Goal: Task Accomplishment & Management: Manage account settings

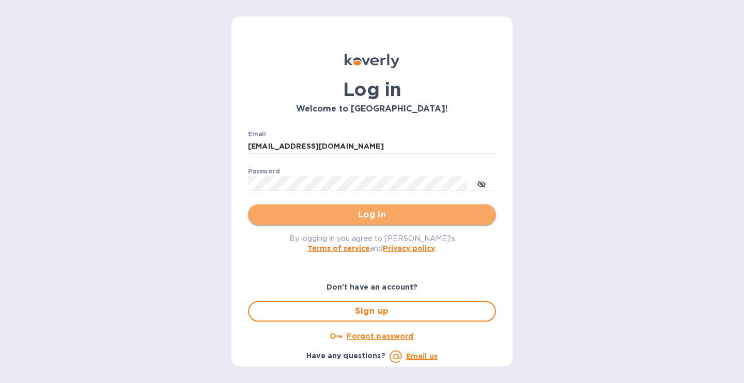
click at [376, 216] on span "Log in" at bounding box center [372, 215] width 232 height 12
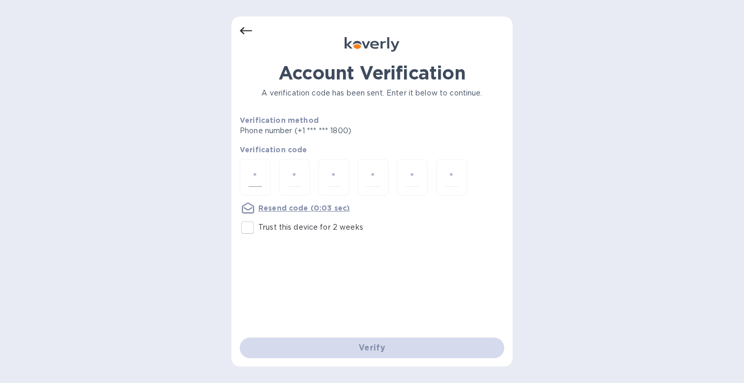
click at [254, 179] on input "number" at bounding box center [255, 177] width 13 height 19
type input "4"
type input "7"
type input "3"
type input "5"
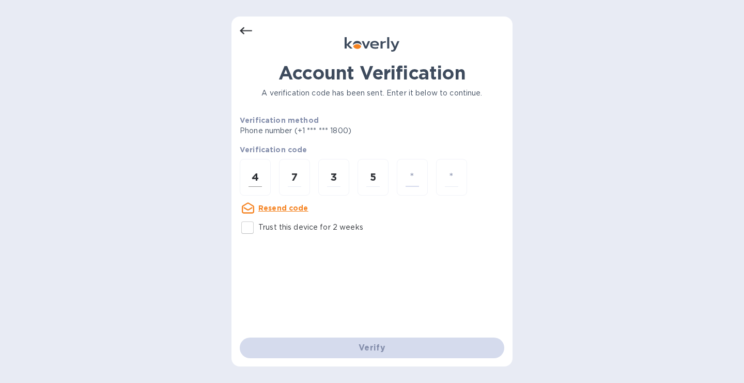
type input "1"
type input "4"
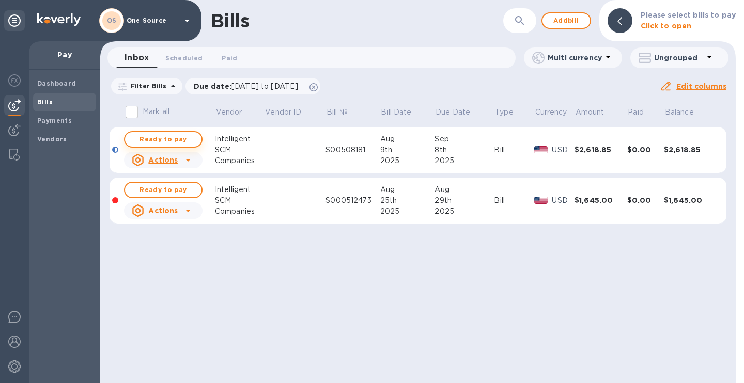
click at [175, 143] on span "Ready to pay" at bounding box center [163, 139] width 60 height 12
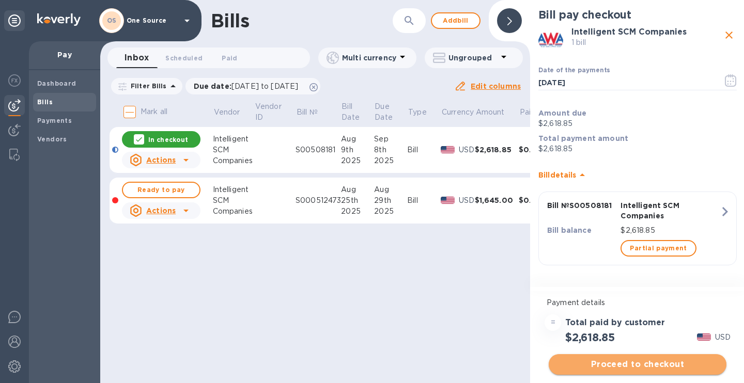
click at [659, 363] on span "Proceed to checkout" at bounding box center [637, 365] width 161 height 12
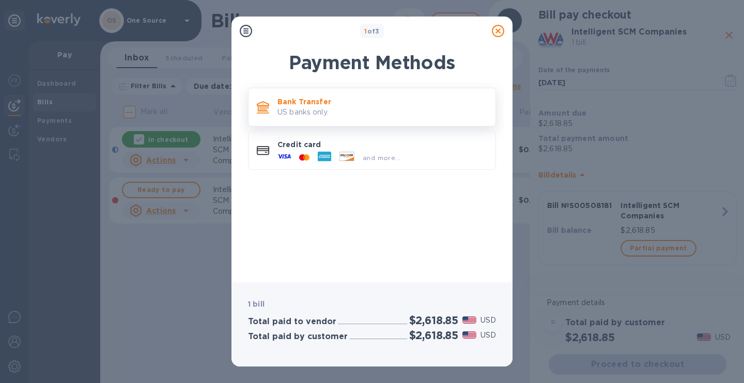
click at [315, 110] on p "US banks only." at bounding box center [383, 112] width 210 height 11
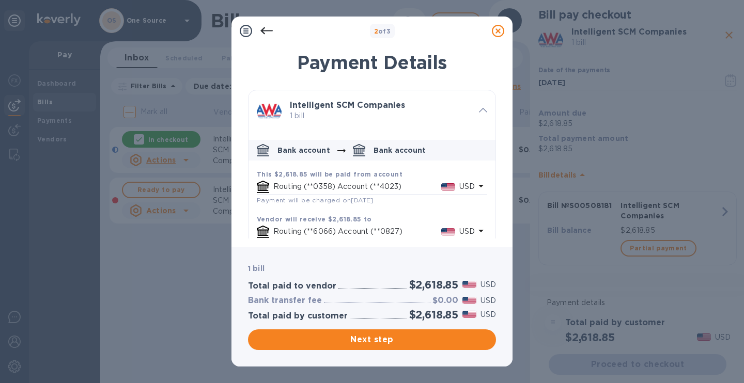
click at [168, 291] on div "2 of 3 Payment Details Intelligent SCM Companies 1 bill Bank account Bank accou…" at bounding box center [372, 191] width 744 height 383
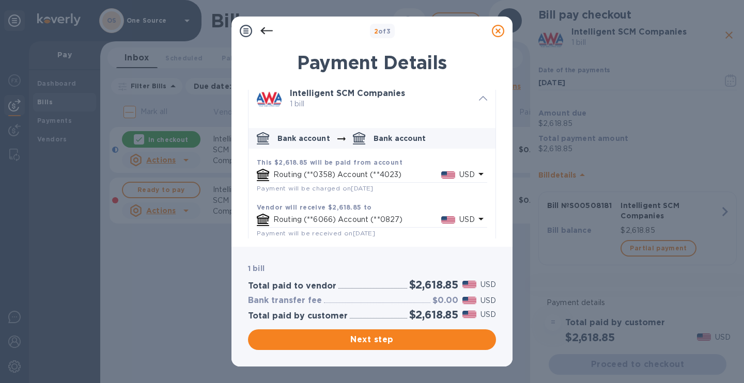
scroll to position [22, 0]
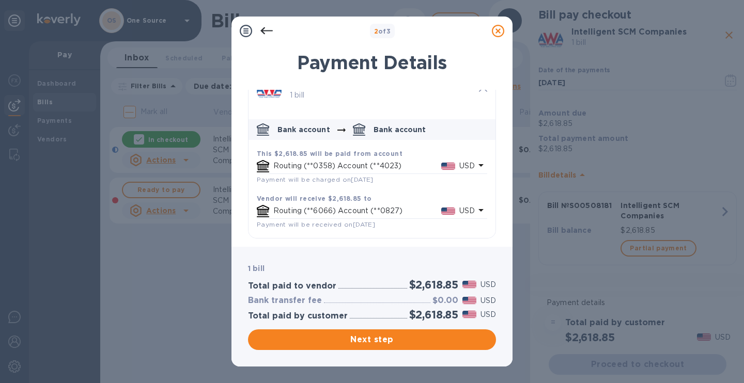
click at [500, 28] on icon at bounding box center [498, 31] width 12 height 12
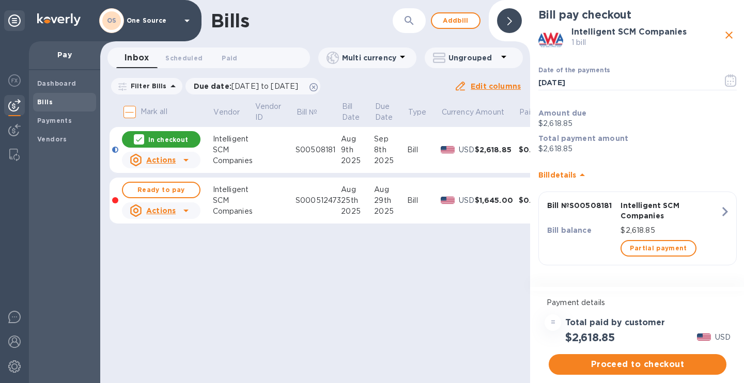
click at [474, 325] on div "Bills ​ Add bill Inbox 0 Scheduled 0 Paid 0 Multi currency Ungrouped Filter Bil…" at bounding box center [315, 191] width 430 height 383
click at [734, 39] on icon "close" at bounding box center [729, 35] width 12 height 12
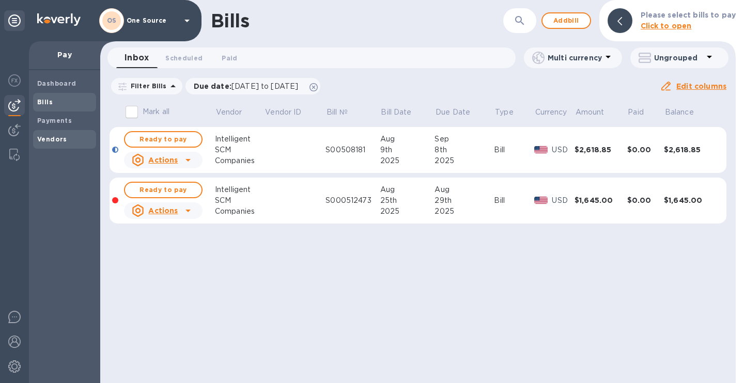
click at [46, 144] on span "Vendors" at bounding box center [52, 139] width 30 height 10
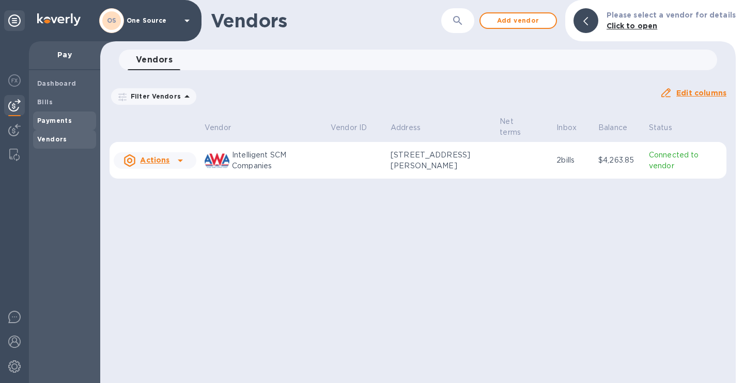
click at [57, 119] on b "Payments" at bounding box center [54, 121] width 35 height 8
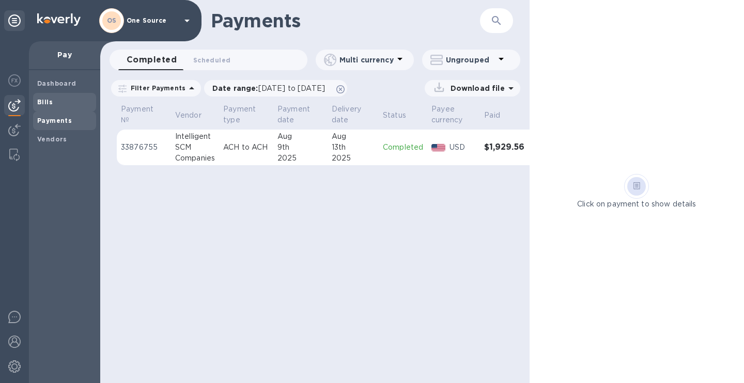
click at [50, 106] on span "Bills" at bounding box center [45, 102] width 16 height 10
